Goal: Task Accomplishment & Management: Manage account settings

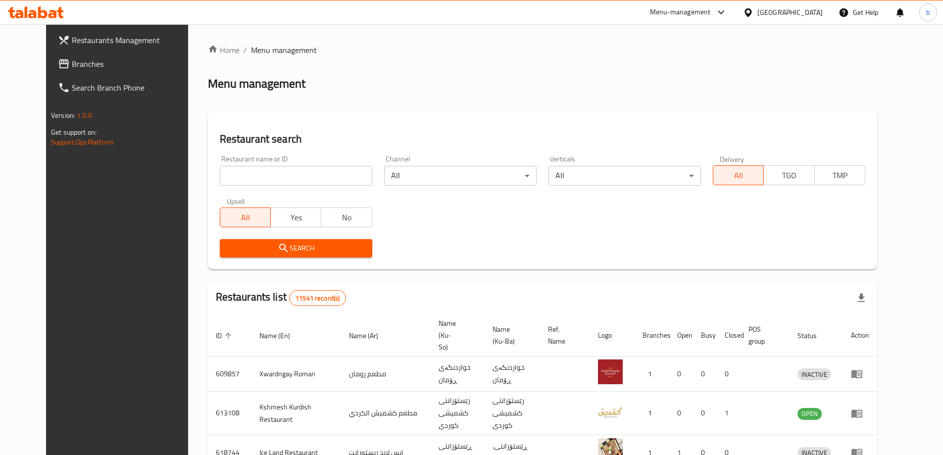
drag, startPoint x: 0, startPoint y: 0, endPoint x: 58, endPoint y: 63, distance: 85.9
click at [72, 63] on span "Branches" at bounding box center [134, 64] width 124 height 12
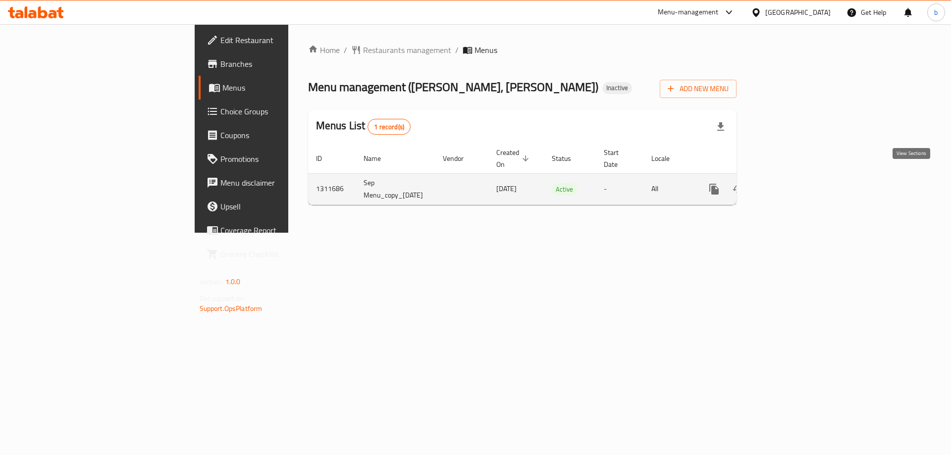
click at [797, 177] on link "enhanced table" at bounding box center [785, 189] width 24 height 24
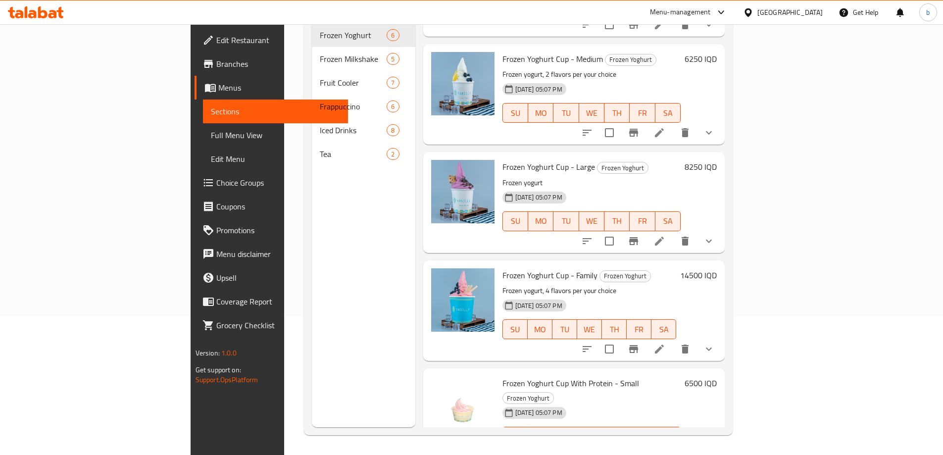
scroll to position [23, 0]
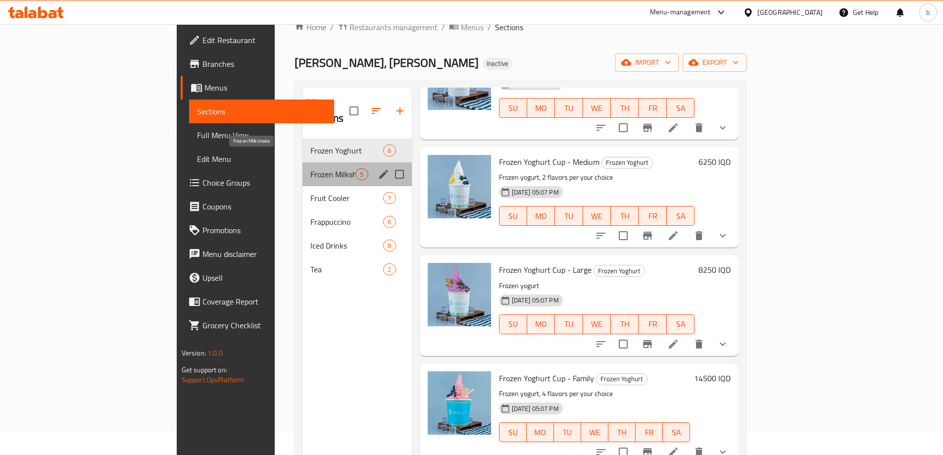
click at [310, 168] on span "Frozen Milkshake" at bounding box center [332, 174] width 45 height 12
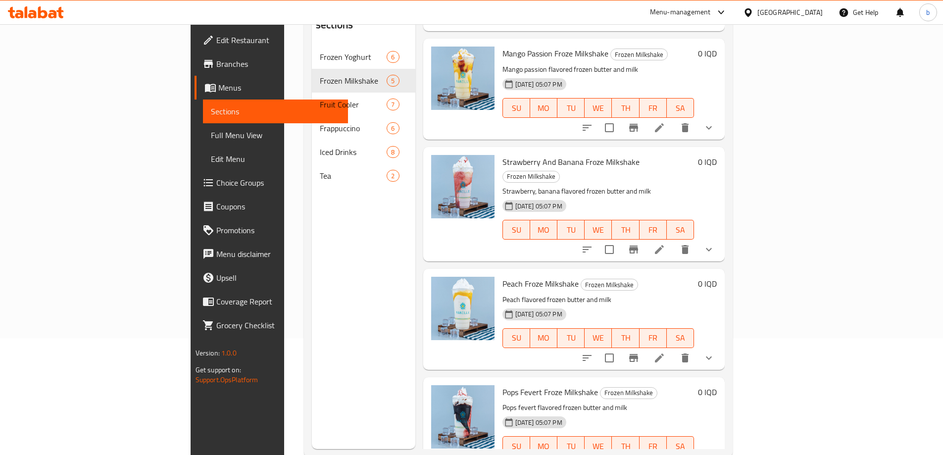
scroll to position [139, 0]
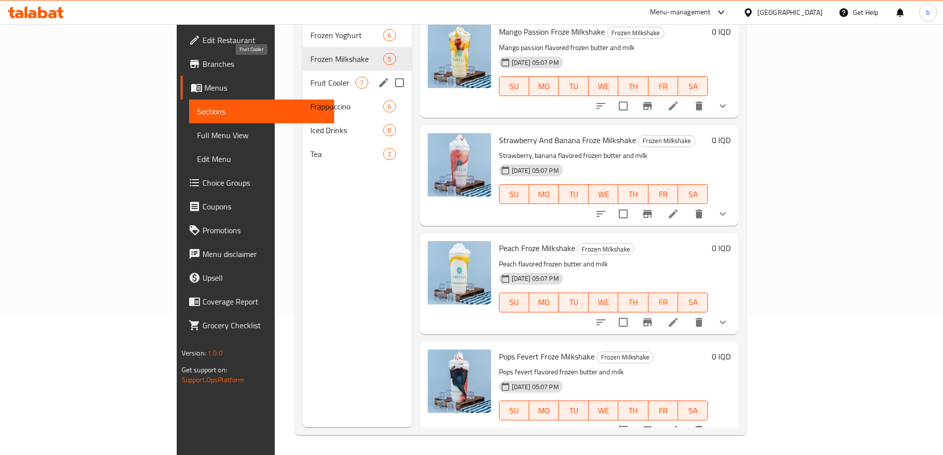
click at [310, 77] on span "Fruit Cooler" at bounding box center [332, 83] width 45 height 12
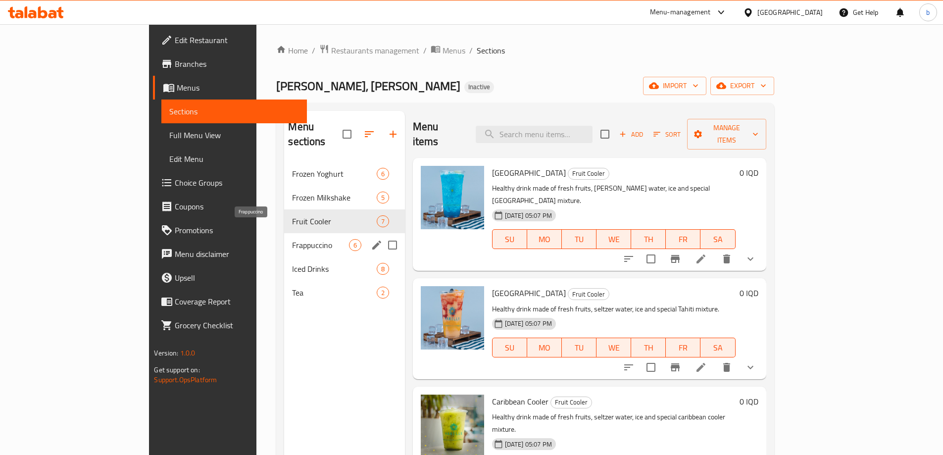
click at [292, 239] on span "Frappuccino" at bounding box center [320, 245] width 56 height 12
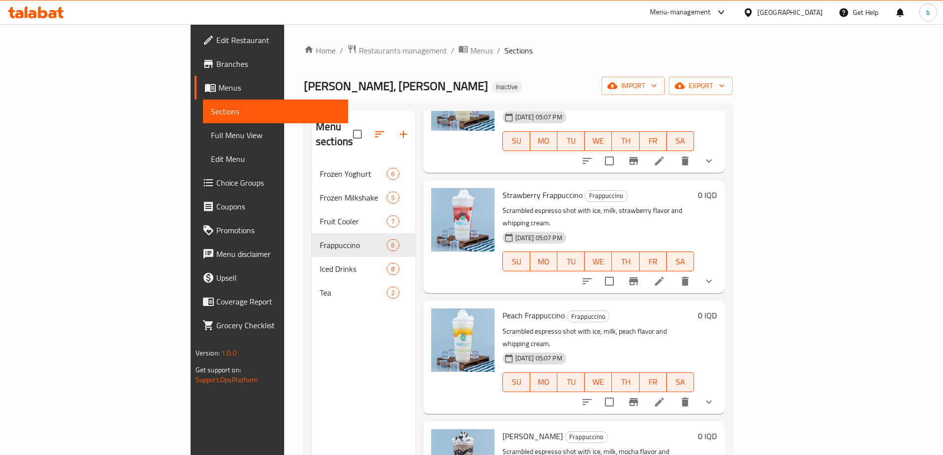
scroll to position [139, 0]
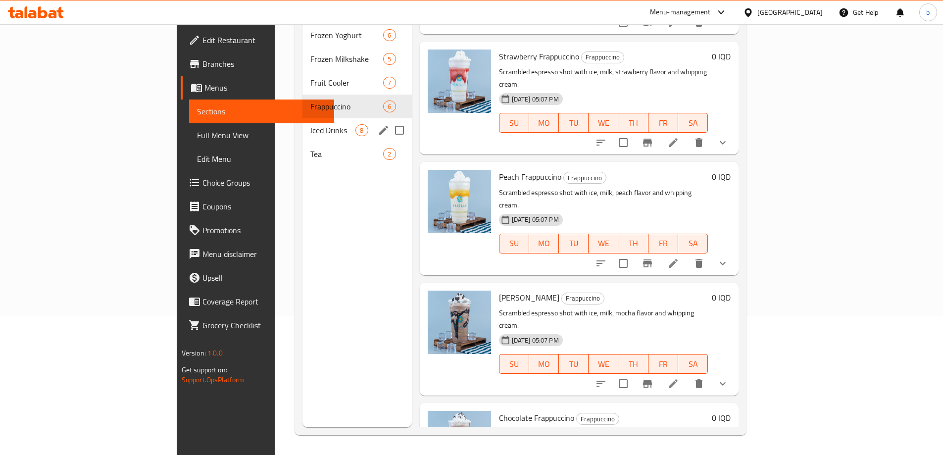
click at [310, 124] on span "Iced Drinks" at bounding box center [332, 130] width 45 height 12
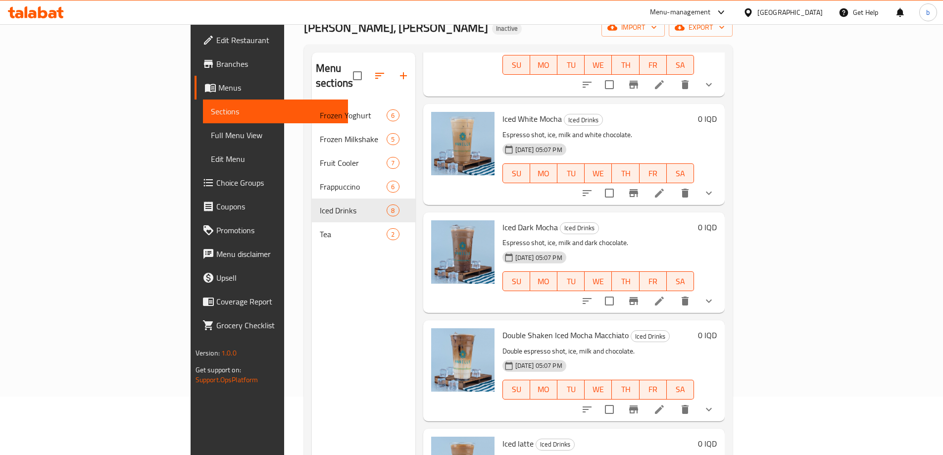
scroll to position [23, 0]
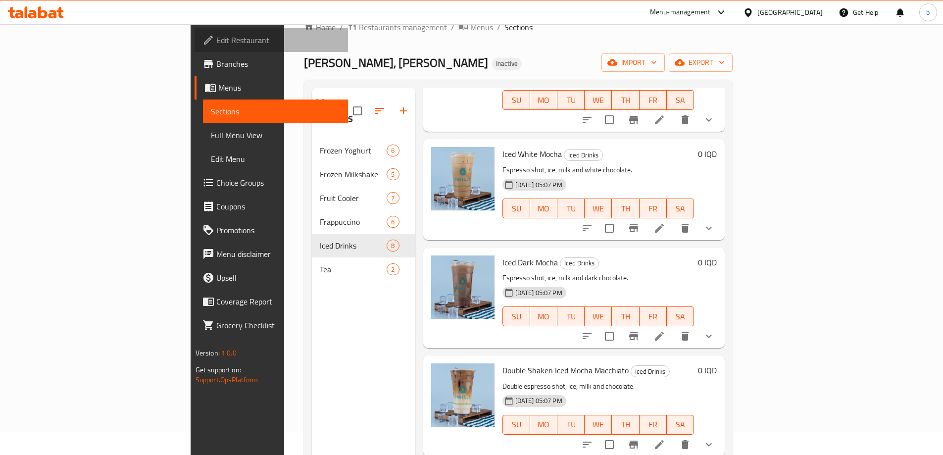
click at [216, 43] on span "Edit Restaurant" at bounding box center [278, 40] width 124 height 12
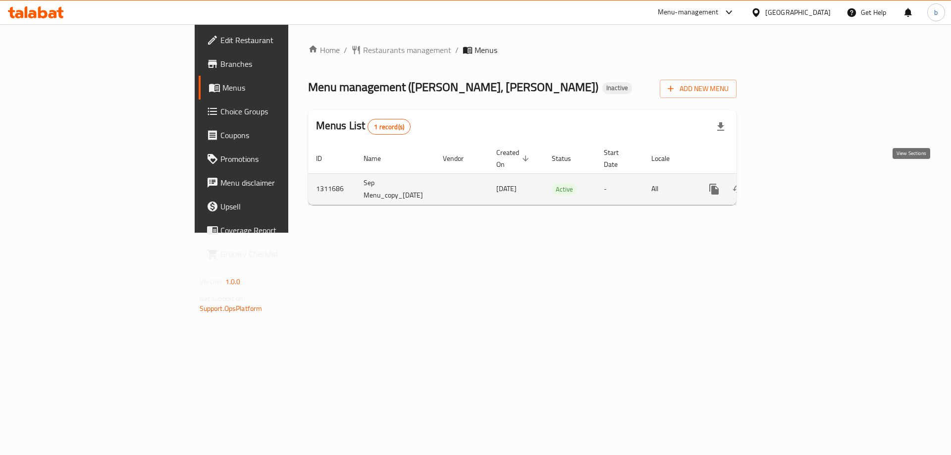
click at [791, 183] on icon "enhanced table" at bounding box center [785, 189] width 12 height 12
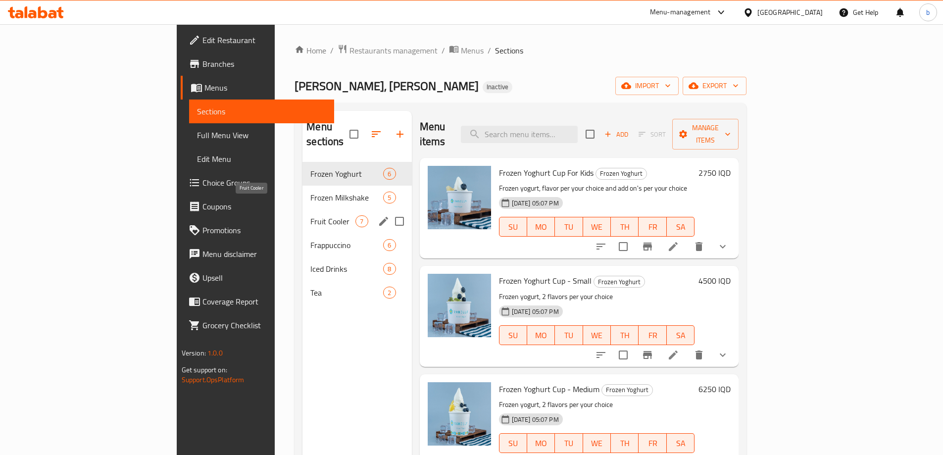
click at [310, 215] on span "Fruit Cooler" at bounding box center [332, 221] width 45 height 12
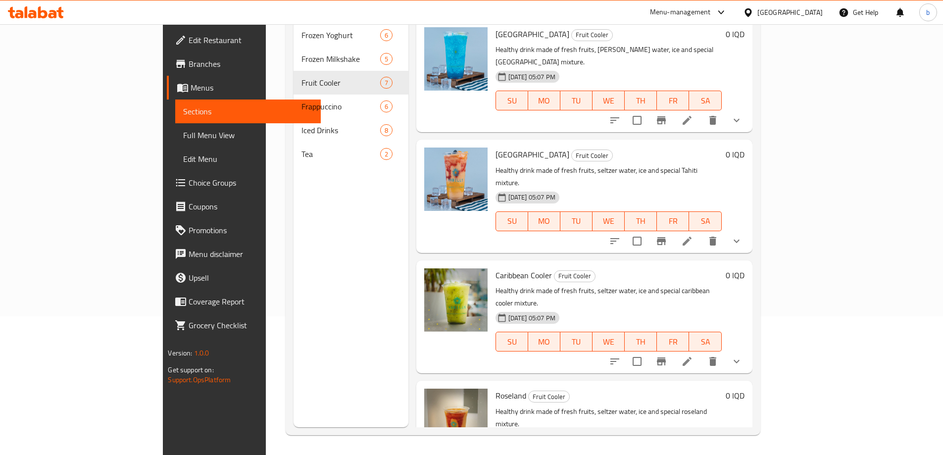
scroll to position [23, 0]
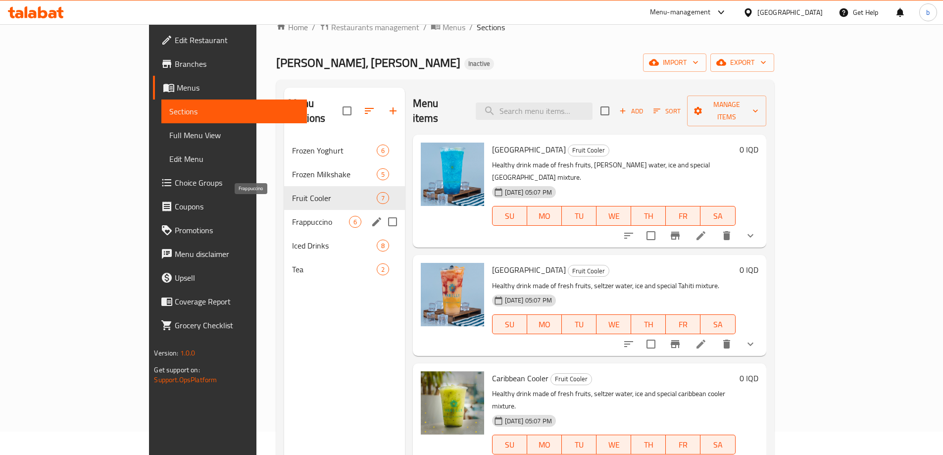
click at [284, 213] on div "Frappuccino 6" at bounding box center [344, 222] width 120 height 24
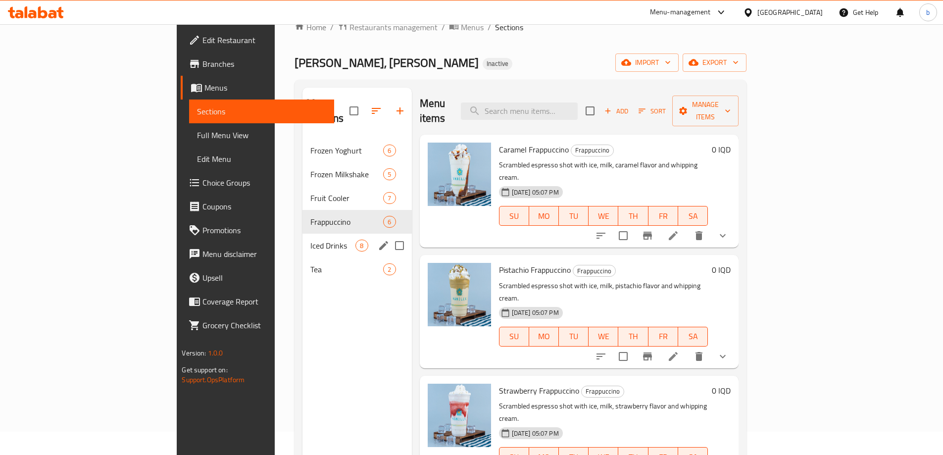
click at [310, 240] on span "Iced Drinks" at bounding box center [332, 246] width 45 height 12
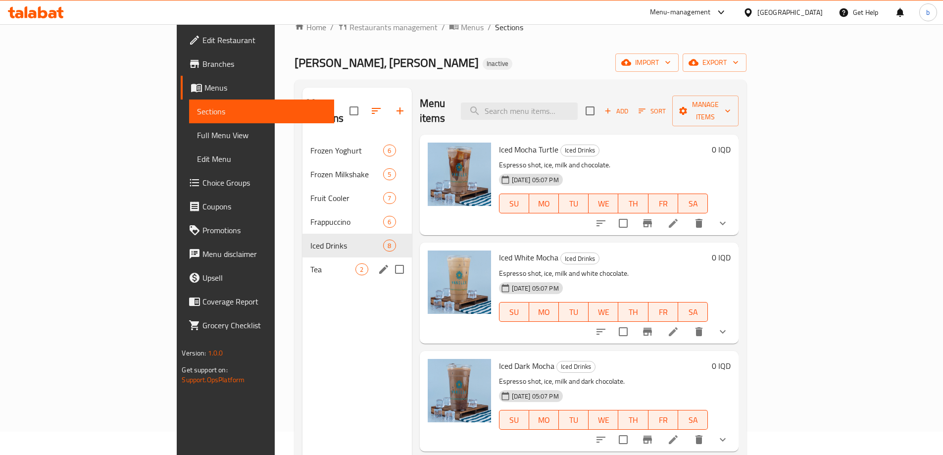
click at [303, 260] on div "Tea 2" at bounding box center [357, 269] width 109 height 24
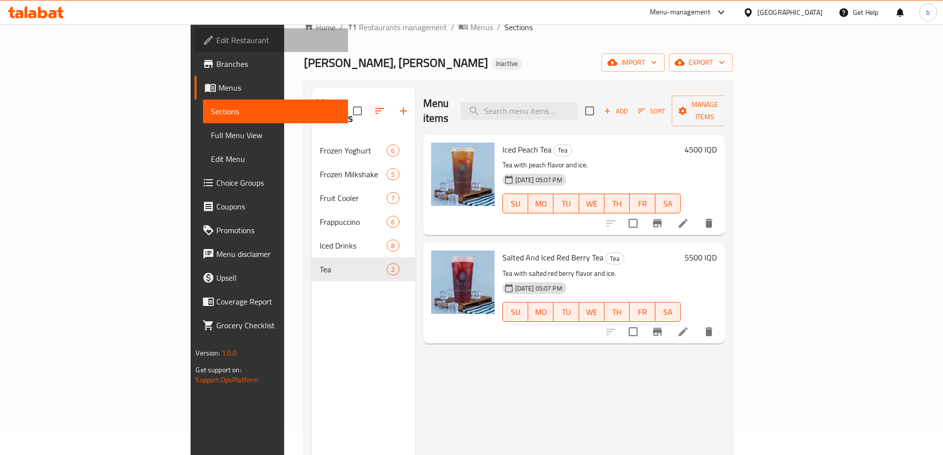
click at [216, 37] on span "Edit Restaurant" at bounding box center [278, 40] width 124 height 12
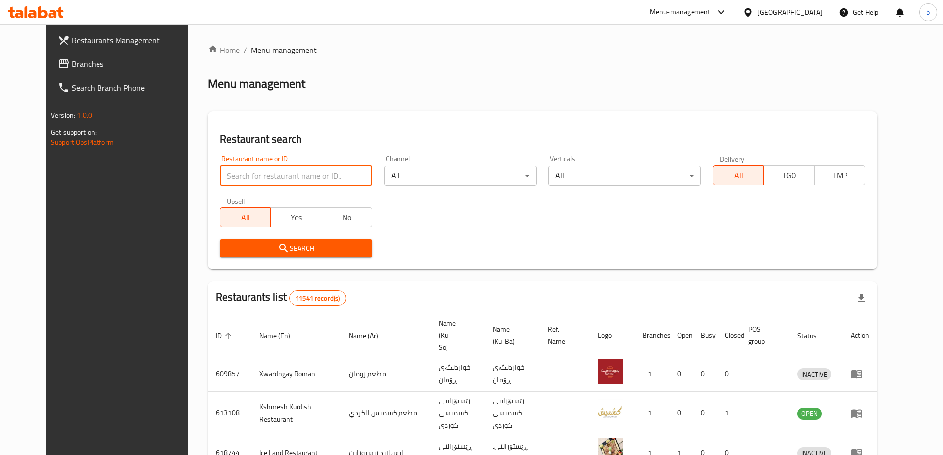
click at [290, 179] on input "search" at bounding box center [296, 176] width 153 height 20
paste input "VANILLY"
type input "VANILLY"
click button "Search" at bounding box center [296, 248] width 153 height 18
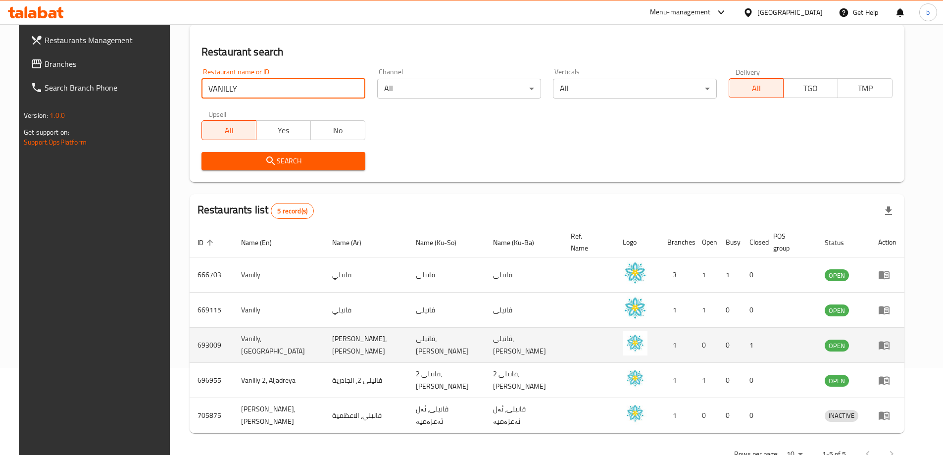
scroll to position [108, 0]
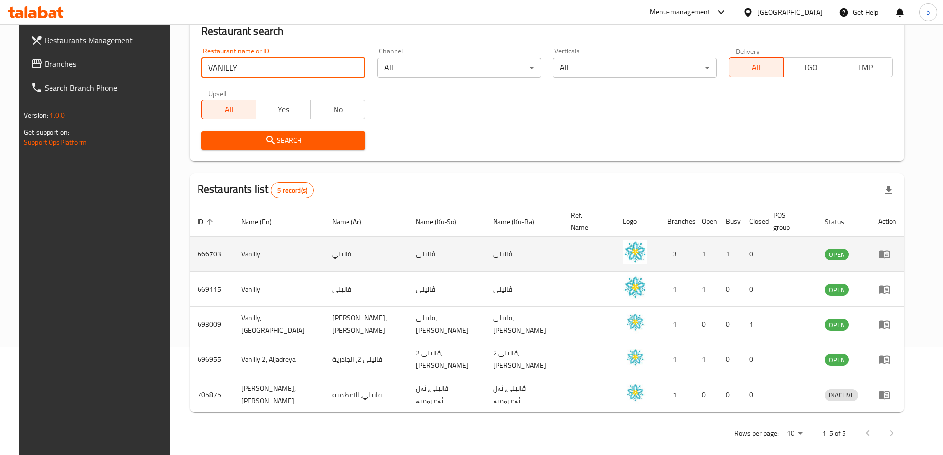
click at [890, 248] on icon "enhanced table" at bounding box center [884, 254] width 12 height 12
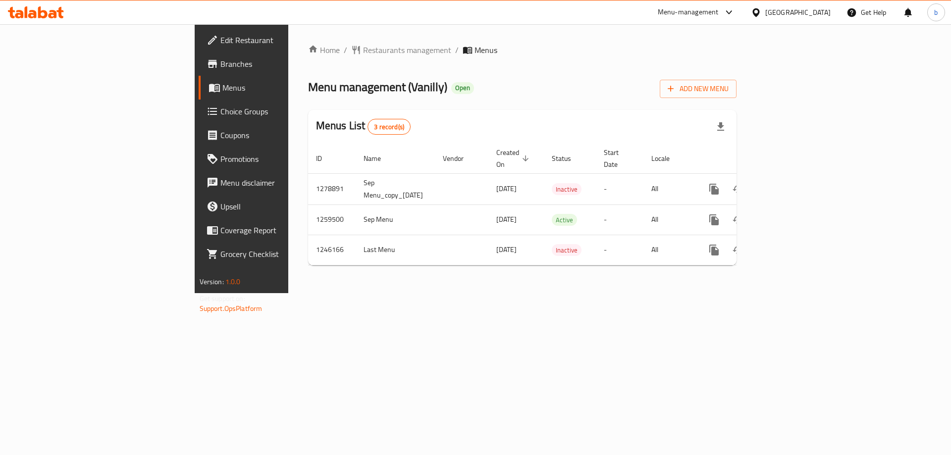
click at [220, 44] on span "Edit Restaurant" at bounding box center [282, 40] width 125 height 12
